Goal: Task Accomplishment & Management: Complete application form

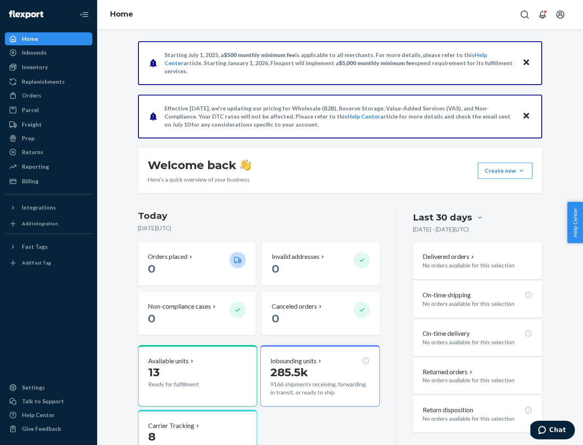
click at [521, 171] on button "Create new Create new inbound Create new order Create new product" at bounding box center [505, 171] width 55 height 16
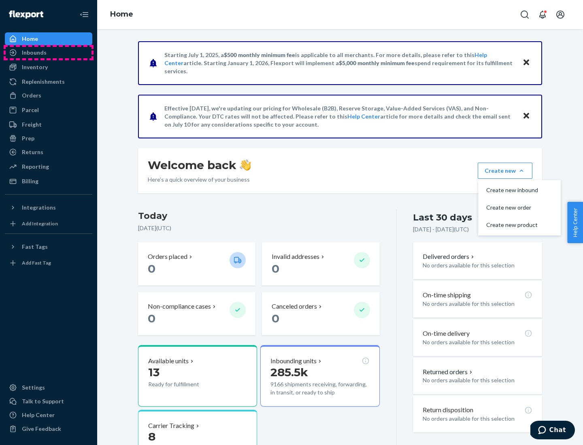
click at [49, 53] on div "Inbounds" at bounding box center [49, 52] width 86 height 11
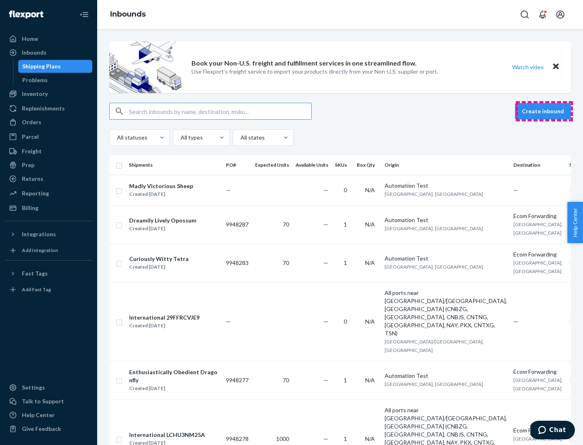
click at [544, 111] on button "Create inbound" at bounding box center [543, 111] width 56 height 16
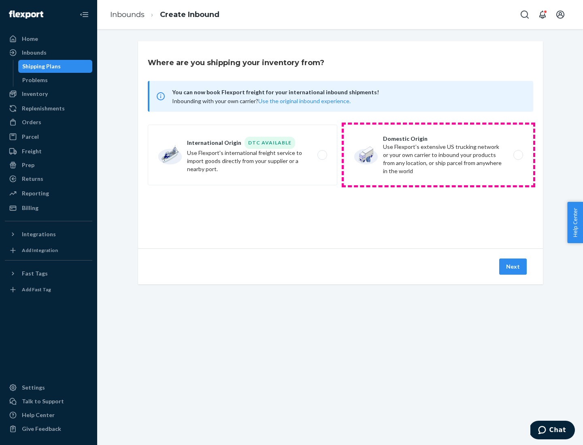
click at [438, 155] on label "Domestic Origin Use Flexport’s extensive US trucking network or your own carrie…" at bounding box center [438, 155] width 189 height 61
click at [518, 155] on input "Domestic Origin Use Flexport’s extensive US trucking network or your own carrie…" at bounding box center [520, 155] width 5 height 5
radio input "true"
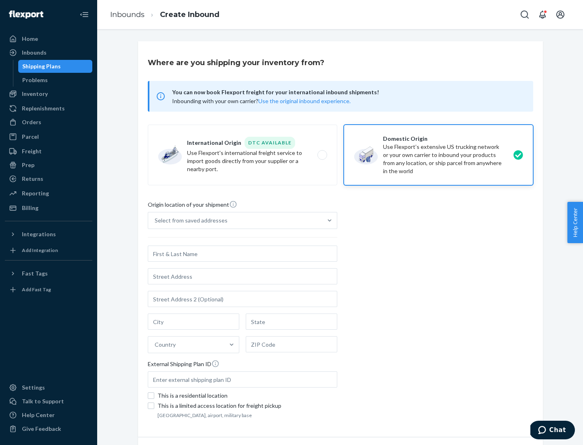
click at [235, 221] on div "Select from saved addresses" at bounding box center [235, 221] width 174 height 16
click at [155, 221] on input "Select from saved addresses" at bounding box center [155, 221] width 1 height 8
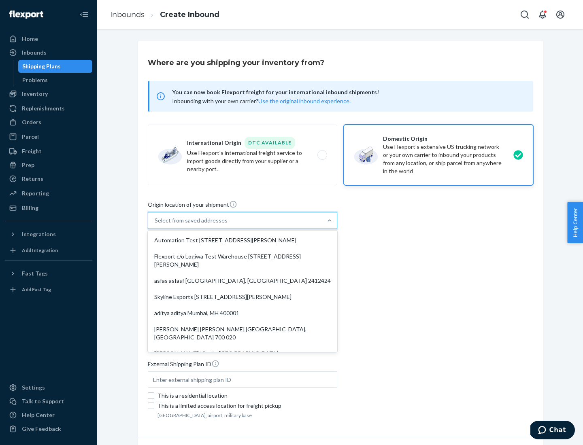
scroll to position [3, 0]
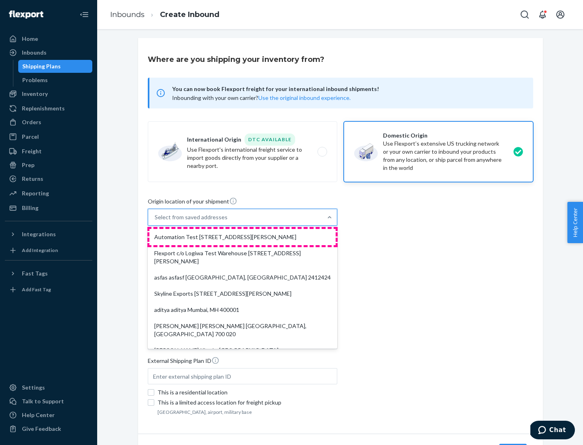
click at [242, 237] on div "Automation Test [STREET_ADDRESS][PERSON_NAME]" at bounding box center [242, 237] width 186 height 16
click at [155, 221] on input "option Automation Test [STREET_ADDRESS][PERSON_NAME]. 9 results available. Use …" at bounding box center [155, 217] width 1 height 8
type input "Automation Test"
type input "9th Floor"
type input "[GEOGRAPHIC_DATA]"
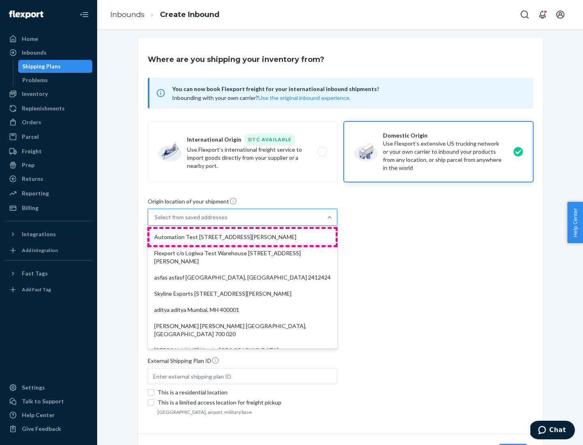
type input "CA"
type input "94104"
type input "[STREET_ADDRESS][PERSON_NAME]"
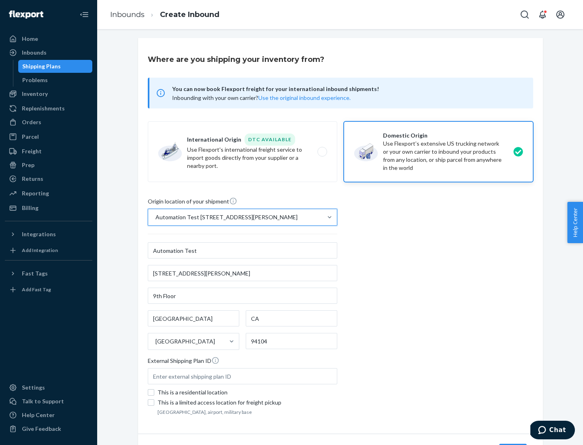
scroll to position [47, 0]
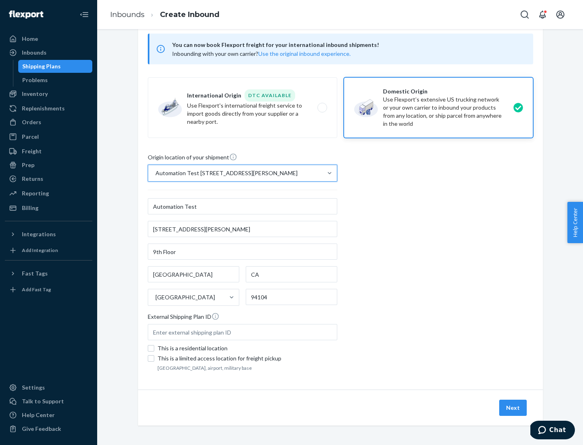
click at [513, 408] on button "Next" at bounding box center [513, 408] width 28 height 16
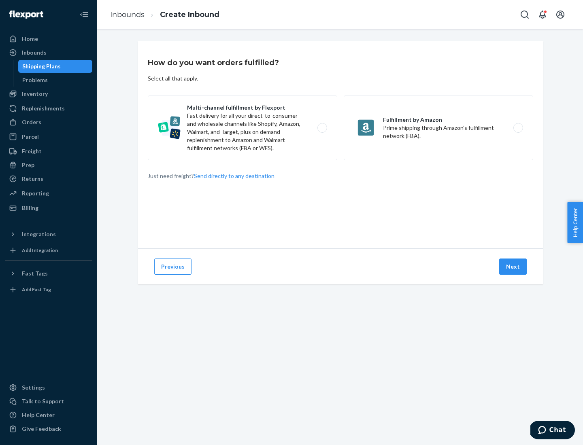
click at [242, 128] on label "Multi-channel fulfillment by Flexport Fast delivery for all your direct-to-cons…" at bounding box center [242, 128] width 189 height 65
click at [322, 128] on input "Multi-channel fulfillment by Flexport Fast delivery for all your direct-to-cons…" at bounding box center [324, 127] width 5 height 5
radio input "true"
click at [513, 267] on button "Next" at bounding box center [513, 267] width 28 height 16
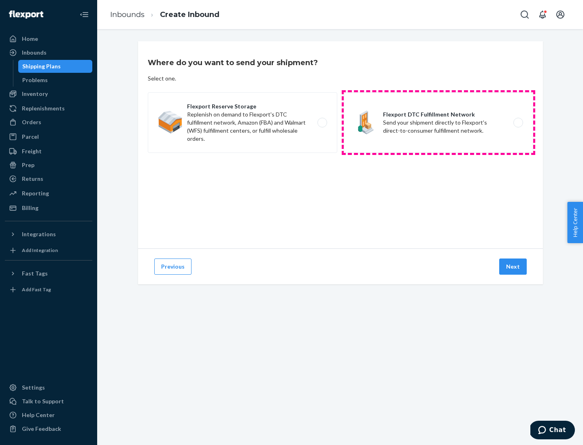
click at [438, 123] on label "Flexport DTC Fulfillment Network Send your shipment directly to Flexport's dire…" at bounding box center [438, 122] width 189 height 61
click at [518, 123] on input "Flexport DTC Fulfillment Network Send your shipment directly to Flexport's dire…" at bounding box center [520, 122] width 5 height 5
radio input "true"
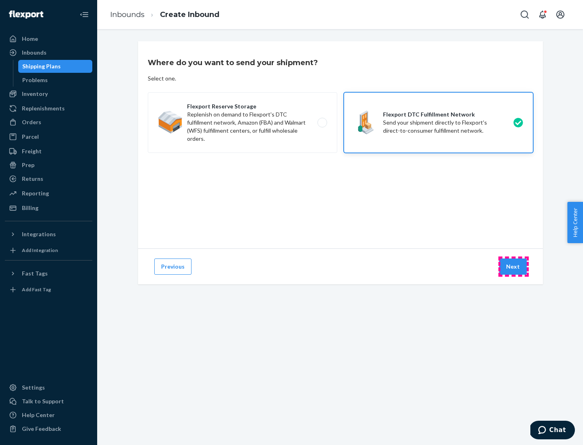
click at [513, 267] on button "Next" at bounding box center [513, 267] width 28 height 16
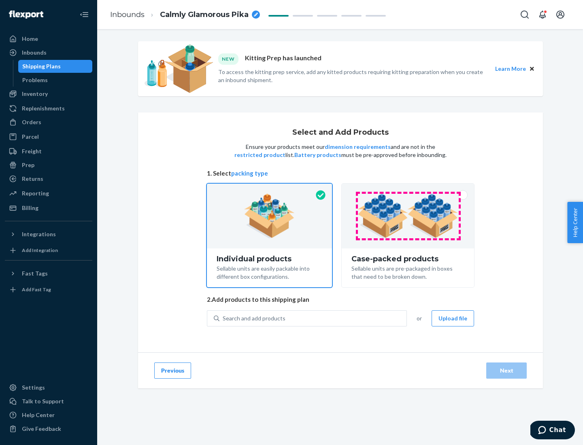
click at [408, 216] on img at bounding box center [407, 216] width 101 height 45
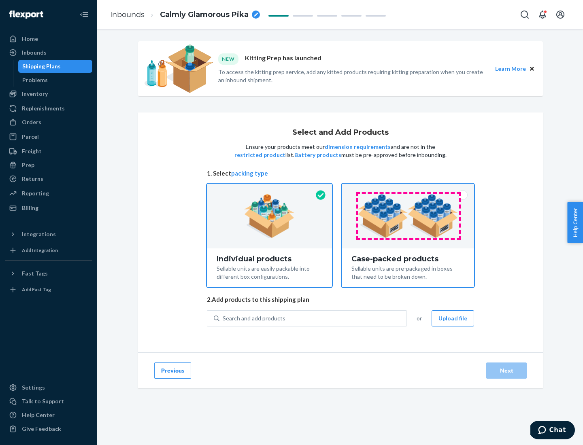
click at [408, 189] on input "Case-packed products Sellable units are pre-packaged in boxes that need to be b…" at bounding box center [407, 186] width 5 height 5
radio input "true"
radio input "false"
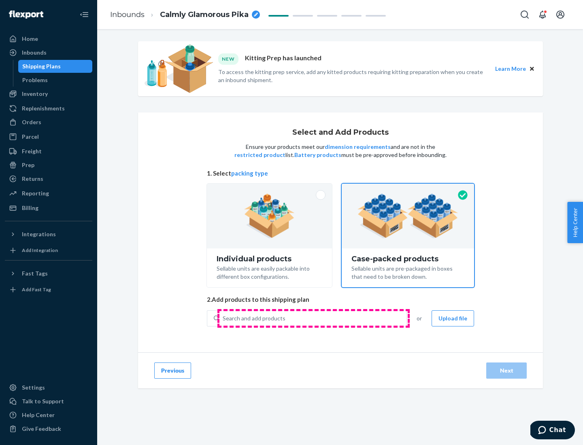
click at [313, 318] on div "Search and add products" at bounding box center [312, 318] width 187 height 15
click at [223, 318] on input "Search and add products" at bounding box center [223, 319] width 1 height 8
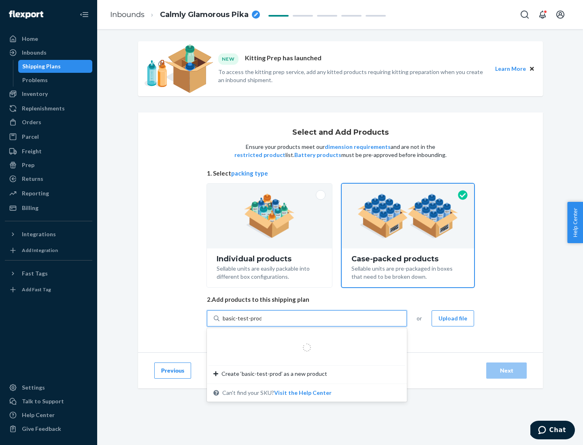
type input "basic-test-product-1"
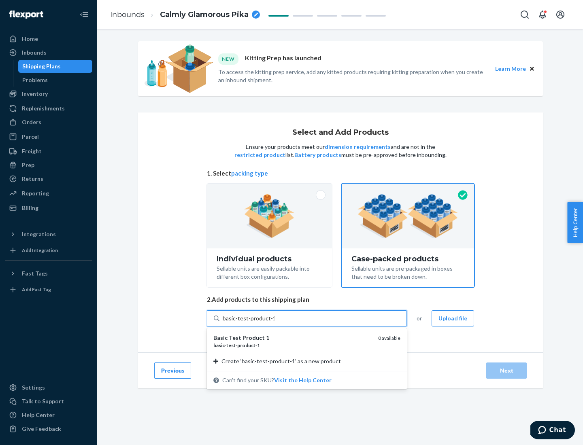
click at [293, 345] on div "basic - test - product - 1" at bounding box center [292, 345] width 158 height 7
click at [274, 323] on input "basic-test-product-1" at bounding box center [249, 319] width 52 height 8
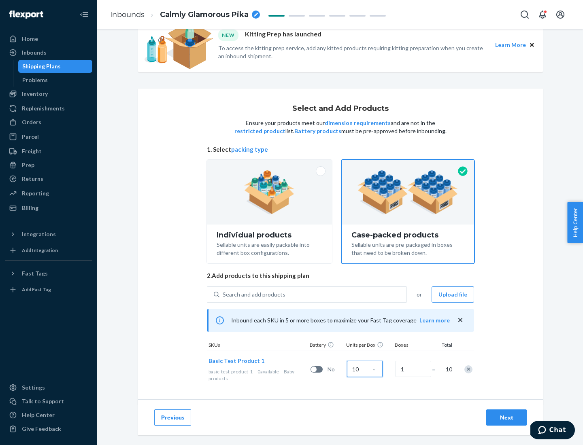
scroll to position [29, 0]
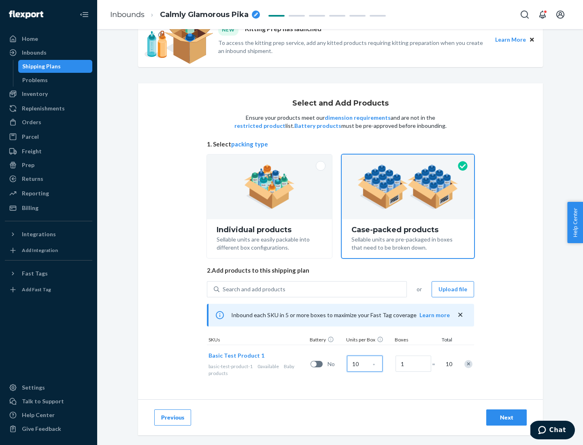
type input "10"
type input "7"
click at [506, 418] on div "Next" at bounding box center [506, 418] width 27 height 8
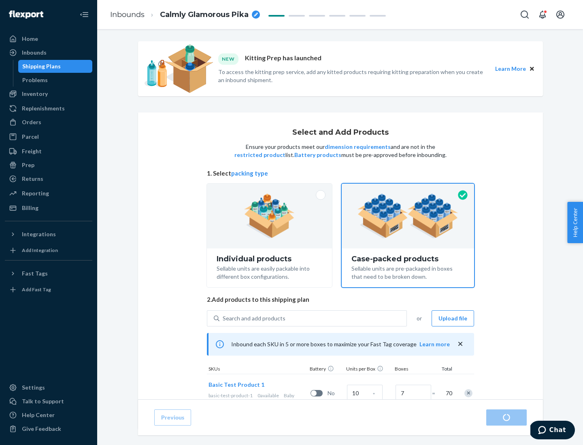
radio input "true"
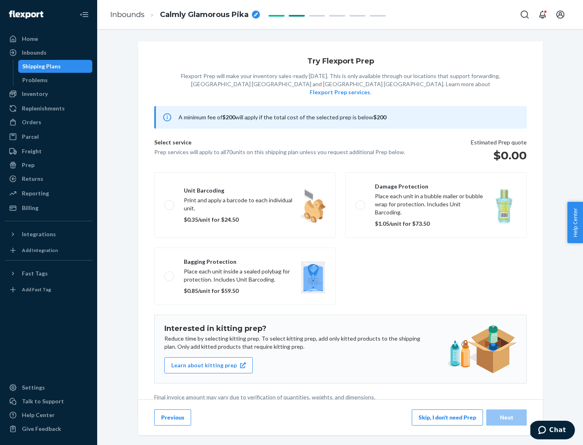
scroll to position [2, 0]
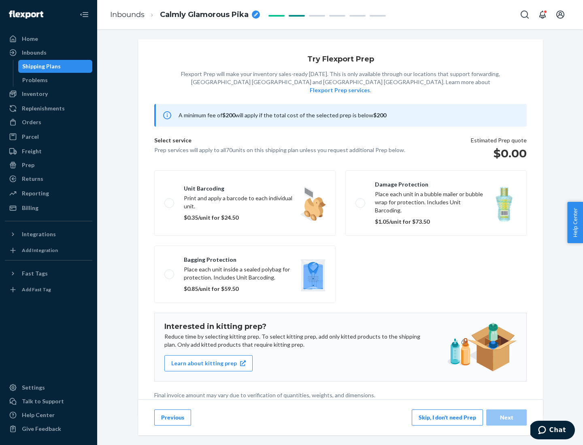
click at [447, 417] on button "Skip, I don't need Prep" at bounding box center [447, 418] width 71 height 16
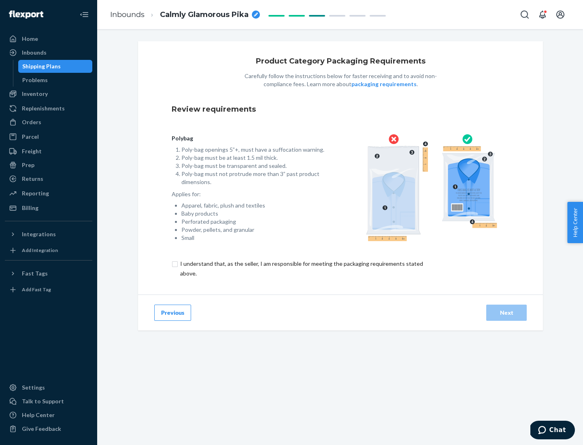
click at [301, 268] on input "checkbox" at bounding box center [306, 268] width 269 height 19
checkbox input "true"
click at [506, 312] on div "Next" at bounding box center [506, 313] width 27 height 8
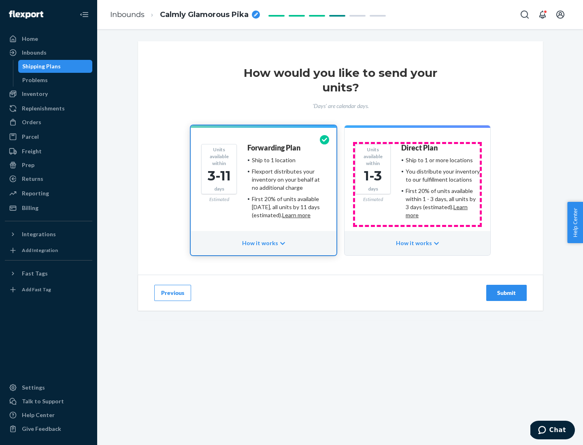
click at [417, 185] on ul "Ship to 1 or more locations You distribute your inventory to our fulfillment lo…" at bounding box center [440, 187] width 79 height 63
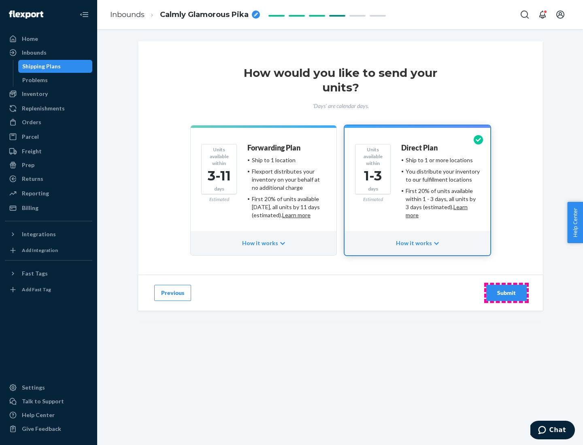
click at [506, 293] on div "Submit" at bounding box center [506, 293] width 27 height 8
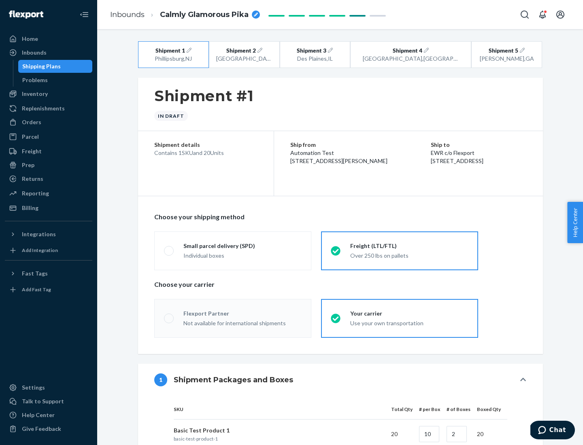
radio input "true"
radio input "false"
radio input "true"
radio input "false"
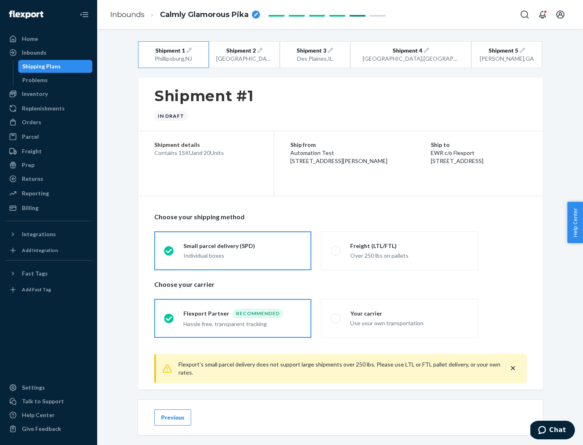
scroll to position [9, 0]
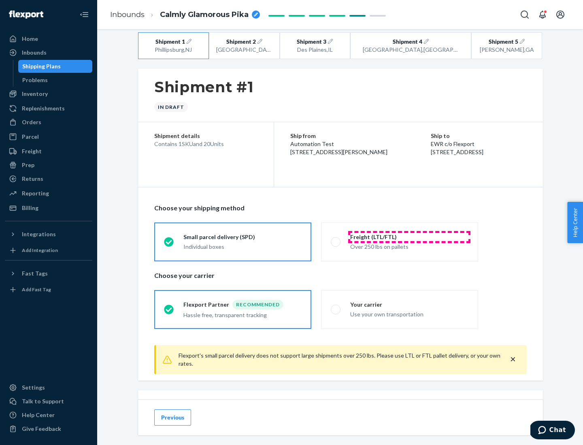
click at [409, 237] on div "Freight (LTL/FTL)" at bounding box center [409, 237] width 118 height 8
click at [336, 239] on input "Freight (LTL/FTL) Over 250 lbs on pallets" at bounding box center [333, 241] width 5 height 5
radio input "true"
radio input "false"
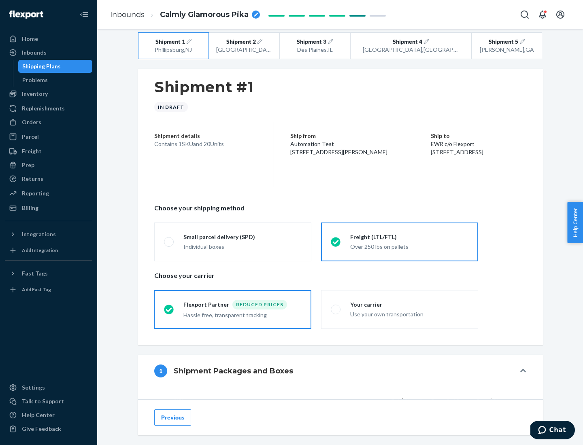
scroll to position [77, 0]
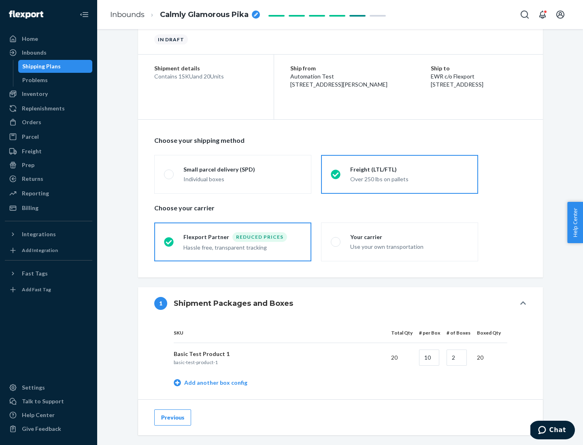
click at [409, 237] on div "Your carrier" at bounding box center [409, 237] width 118 height 8
click at [336, 239] on input "Your carrier Use your own transportation" at bounding box center [333, 241] width 5 height 5
radio input "true"
radio input "false"
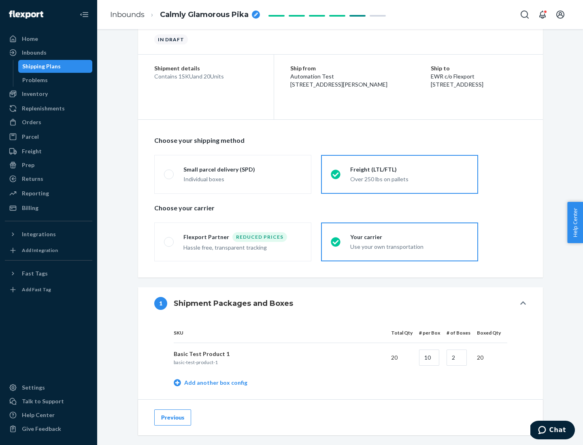
scroll to position [256, 0]
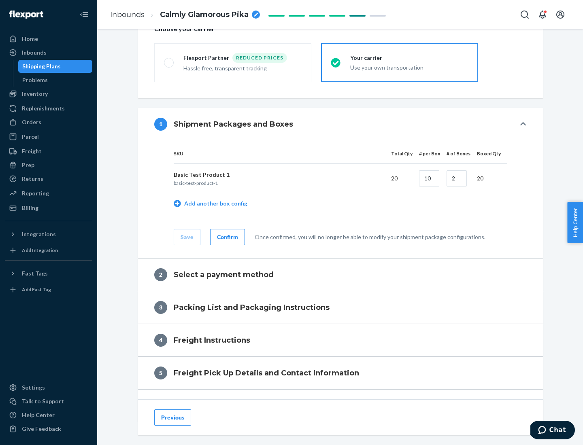
click at [226, 237] on div "Confirm" at bounding box center [227, 237] width 21 height 8
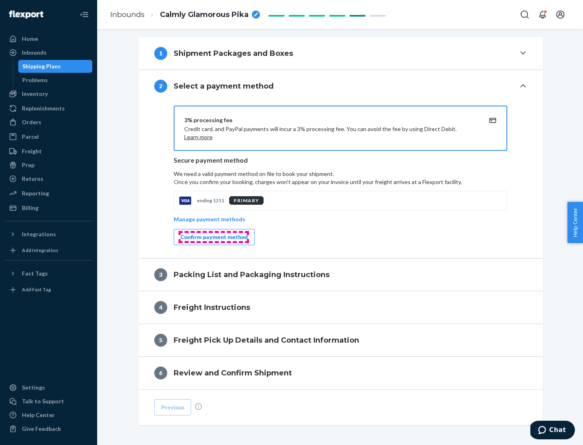
click at [213, 237] on div "Confirm payment method" at bounding box center [214, 237] width 67 height 8
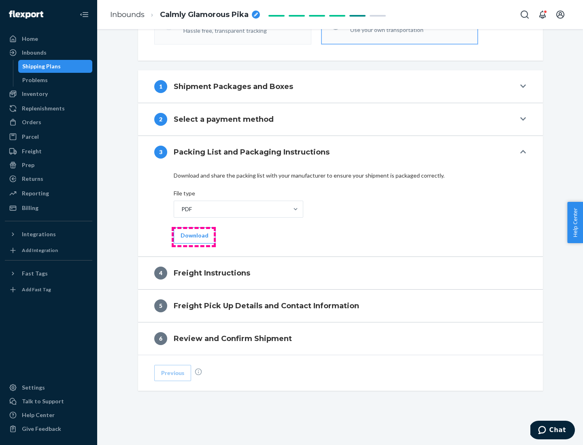
scroll to position [292, 0]
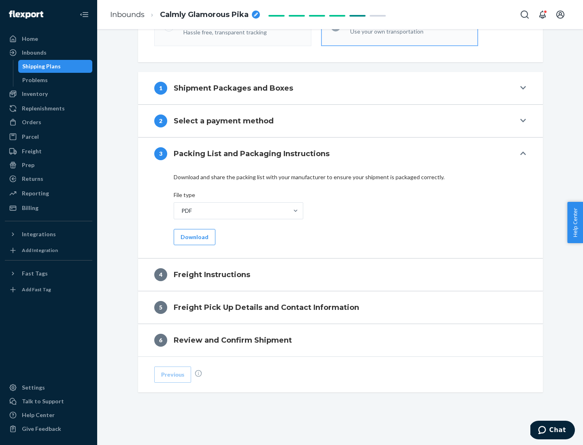
click at [193, 237] on button "Download" at bounding box center [195, 237] width 42 height 16
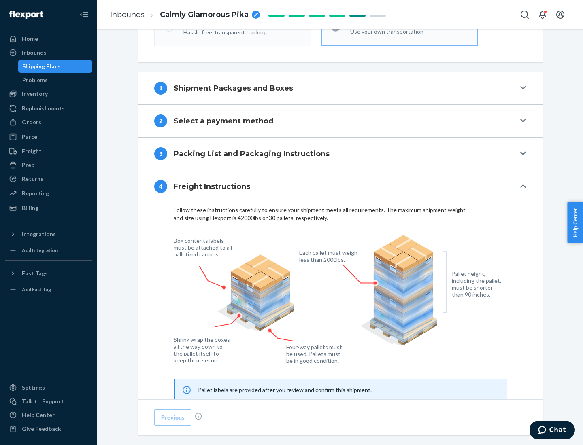
scroll to position [489, 0]
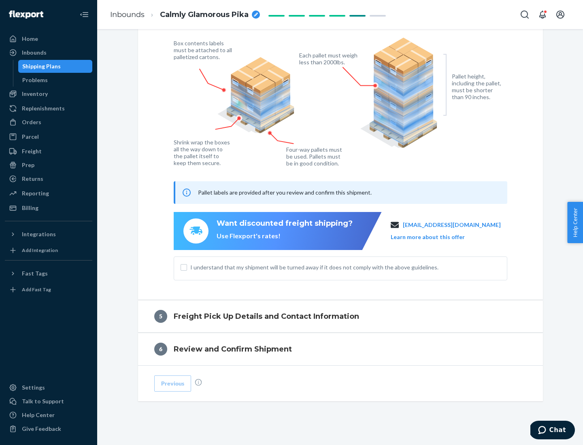
click at [438, 237] on button "Learn more about this offer" at bounding box center [428, 237] width 74 height 8
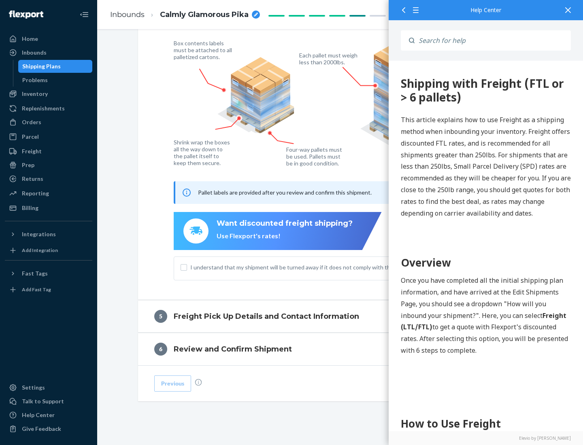
scroll to position [0, 0]
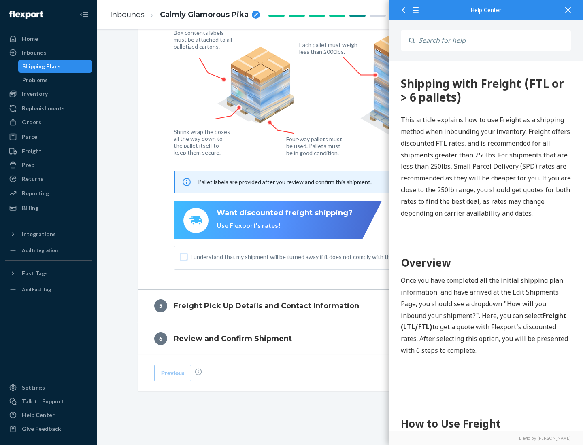
click at [184, 257] on input "I understand that my shipment will be turned away if it does not comply with th…" at bounding box center [184, 257] width 6 height 6
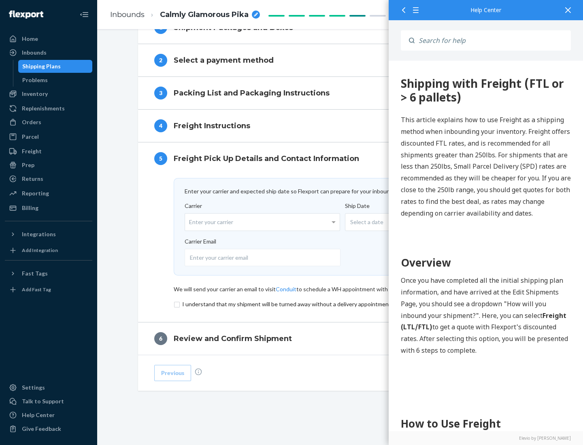
scroll to position [353, 0]
click at [340, 304] on input "checkbox" at bounding box center [341, 305] width 334 height 10
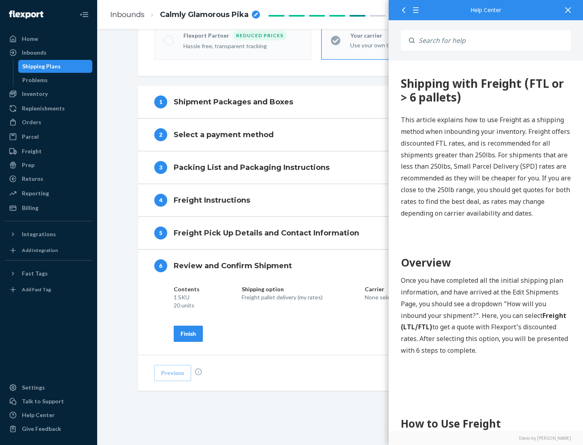
scroll to position [278, 0]
click at [188, 334] on div "Finish" at bounding box center [188, 334] width 15 height 8
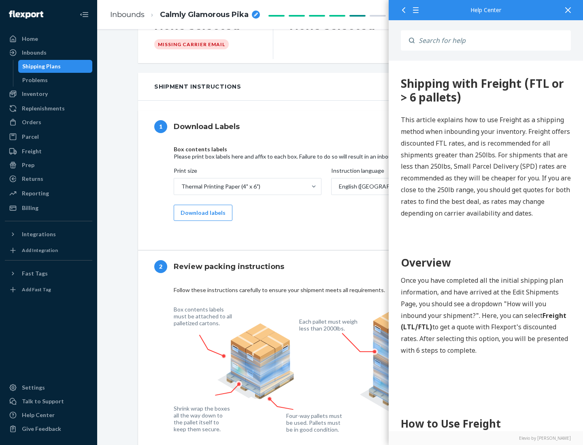
scroll to position [0, 0]
